Goal: Transaction & Acquisition: Book appointment/travel/reservation

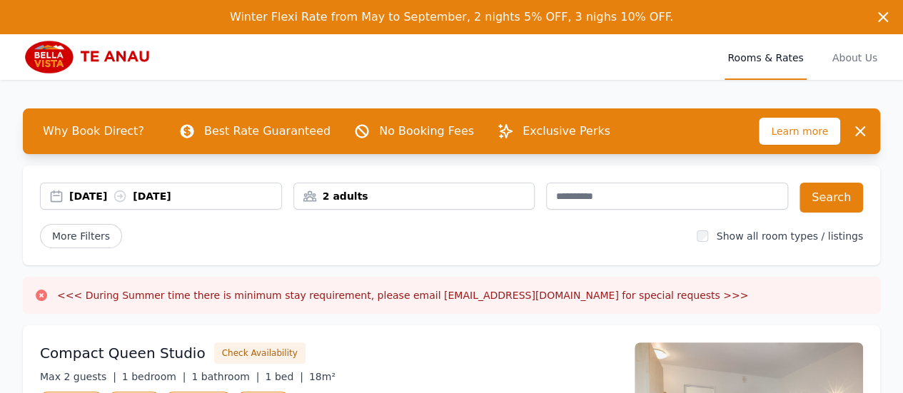
click at [250, 196] on div "[DATE] [DATE]" at bounding box center [175, 196] width 212 height 14
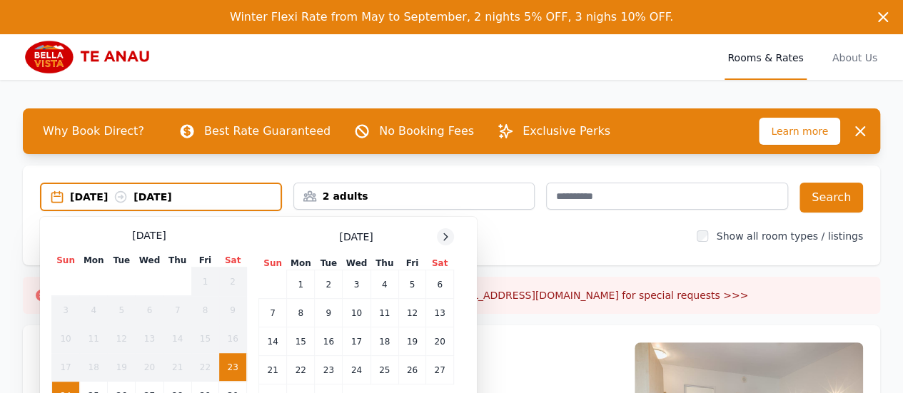
click at [450, 233] on icon at bounding box center [445, 236] width 11 height 11
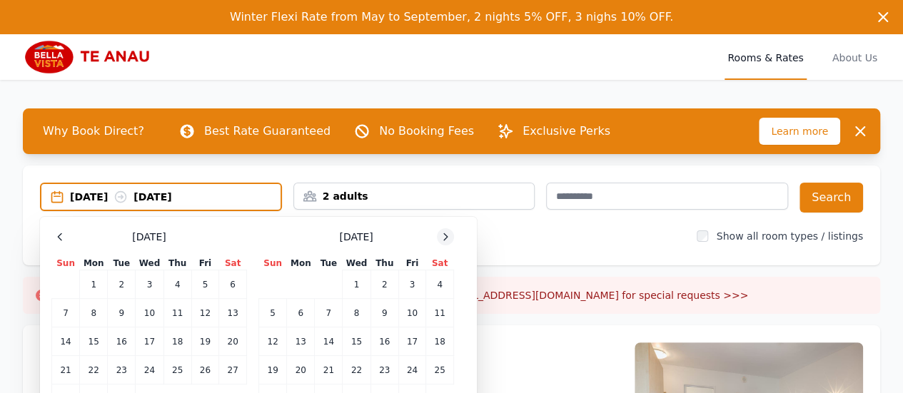
click at [448, 238] on icon at bounding box center [445, 236] width 11 height 11
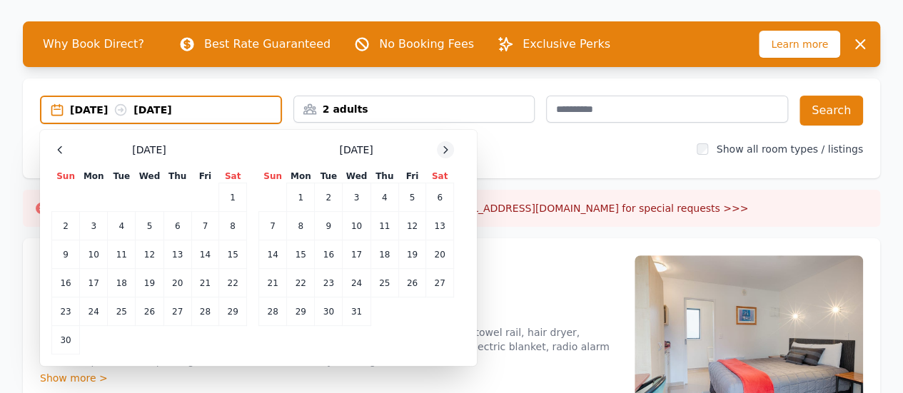
scroll to position [89, 0]
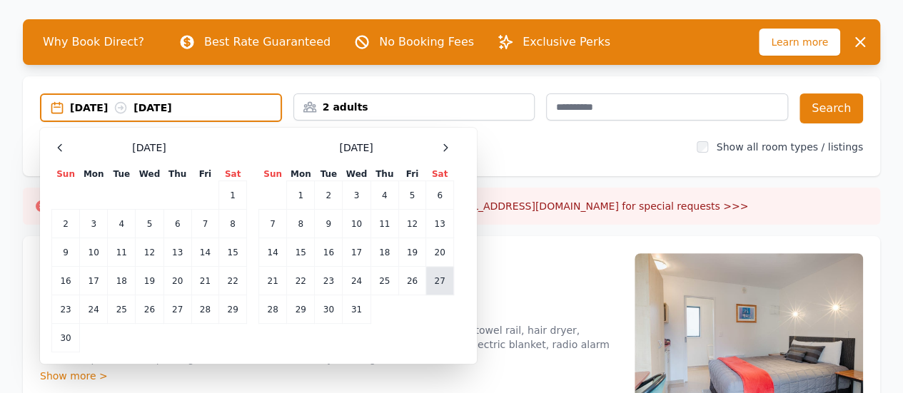
click at [437, 279] on td "27" at bounding box center [440, 281] width 28 height 29
click at [302, 309] on td "29" at bounding box center [301, 309] width 28 height 29
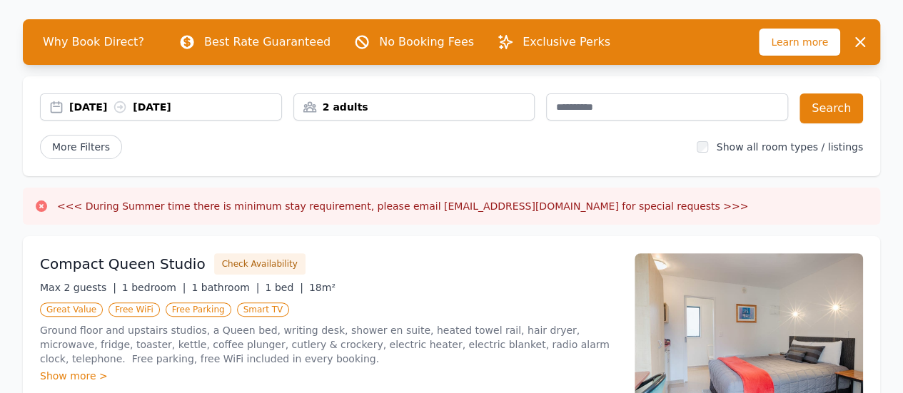
click at [458, 107] on div "2 adults" at bounding box center [414, 107] width 240 height 14
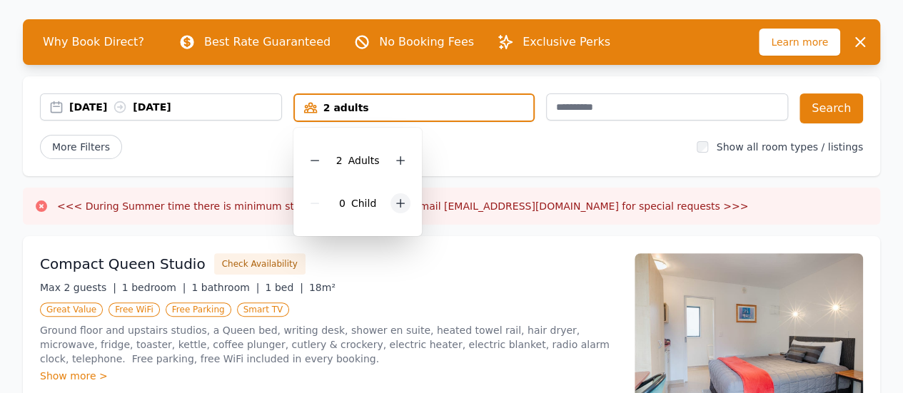
click at [398, 202] on icon at bounding box center [400, 203] width 11 height 11
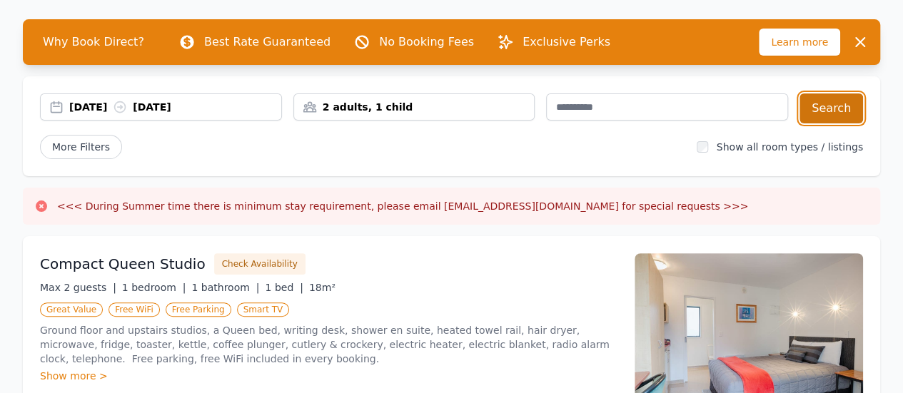
click at [818, 110] on button "Search" at bounding box center [831, 108] width 64 height 30
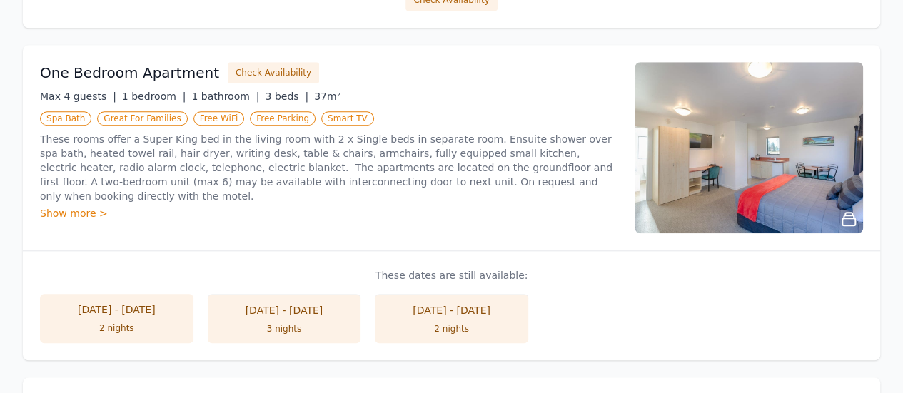
scroll to position [586, 0]
